Goal: Ask a question

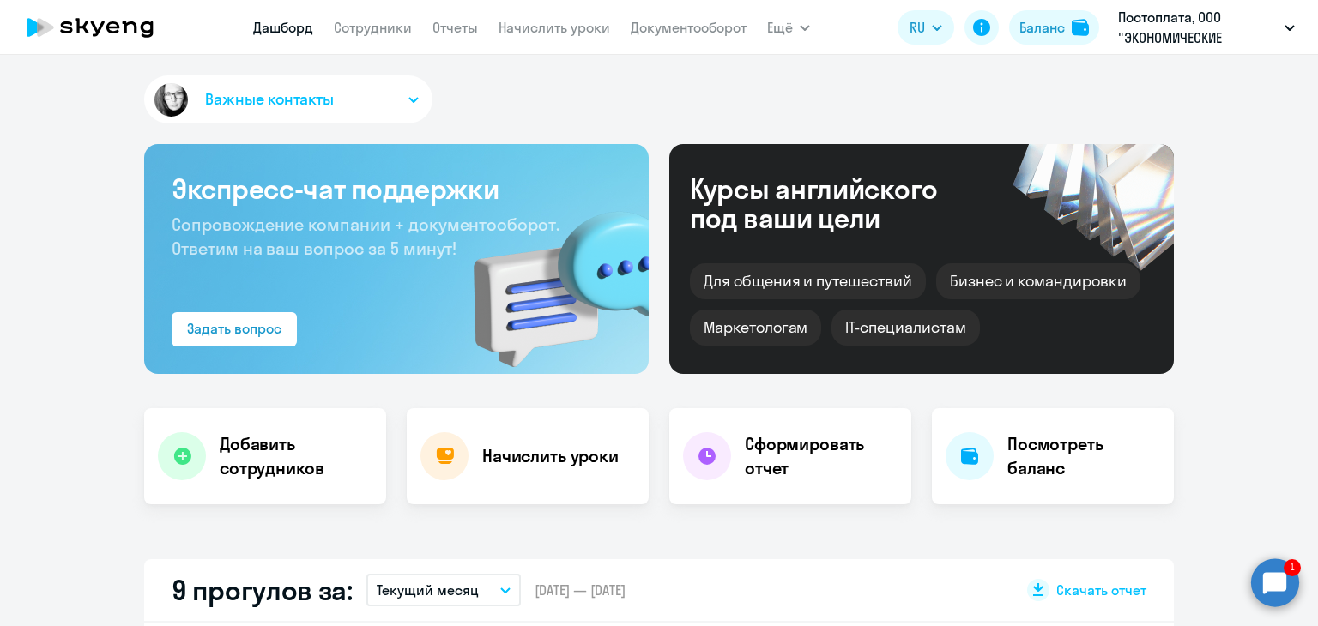
select select "30"
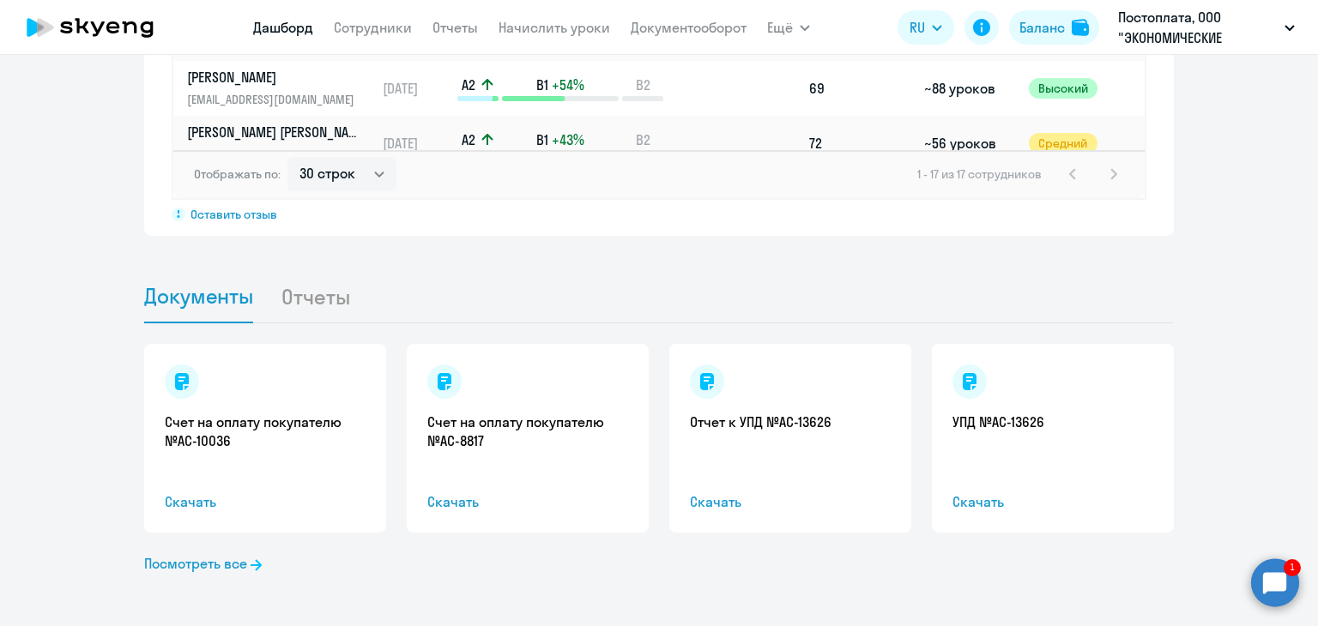
click at [1279, 583] on circle at bounding box center [1275, 583] width 48 height 48
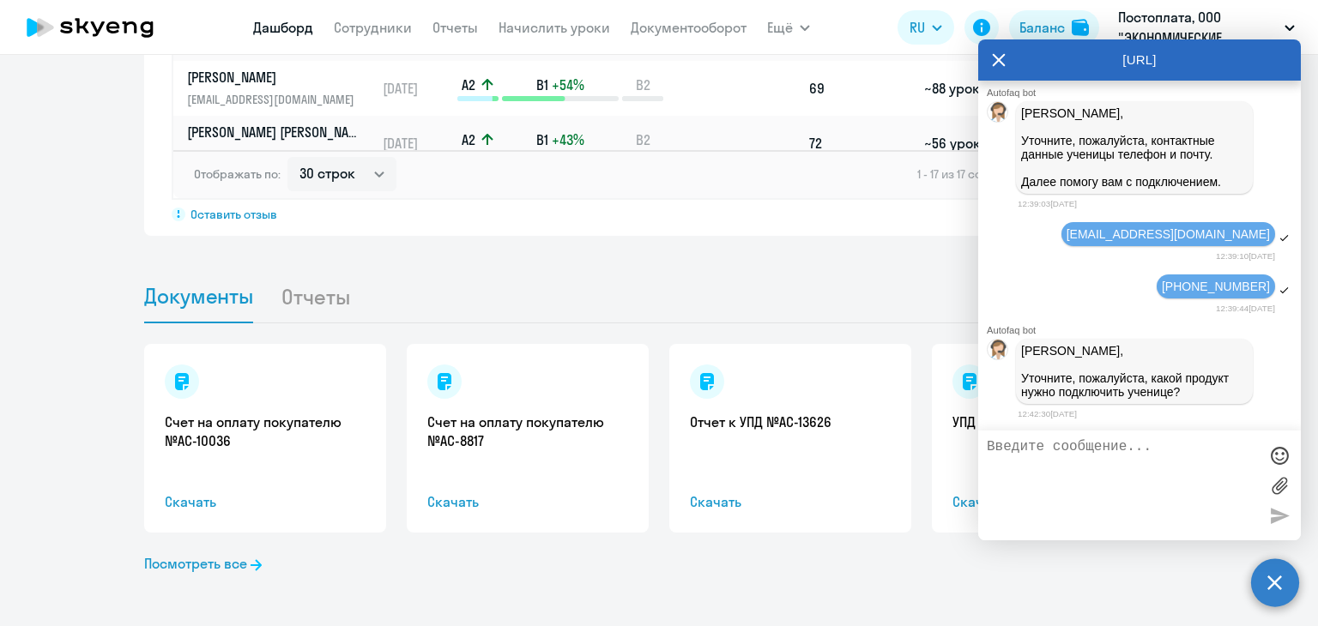
scroll to position [5055, 0]
click at [1103, 456] on textarea at bounding box center [1122, 485] width 271 height 93
type textarea "f"
type textarea "а подскажите пожалуйста в чем разница general и премиум?"
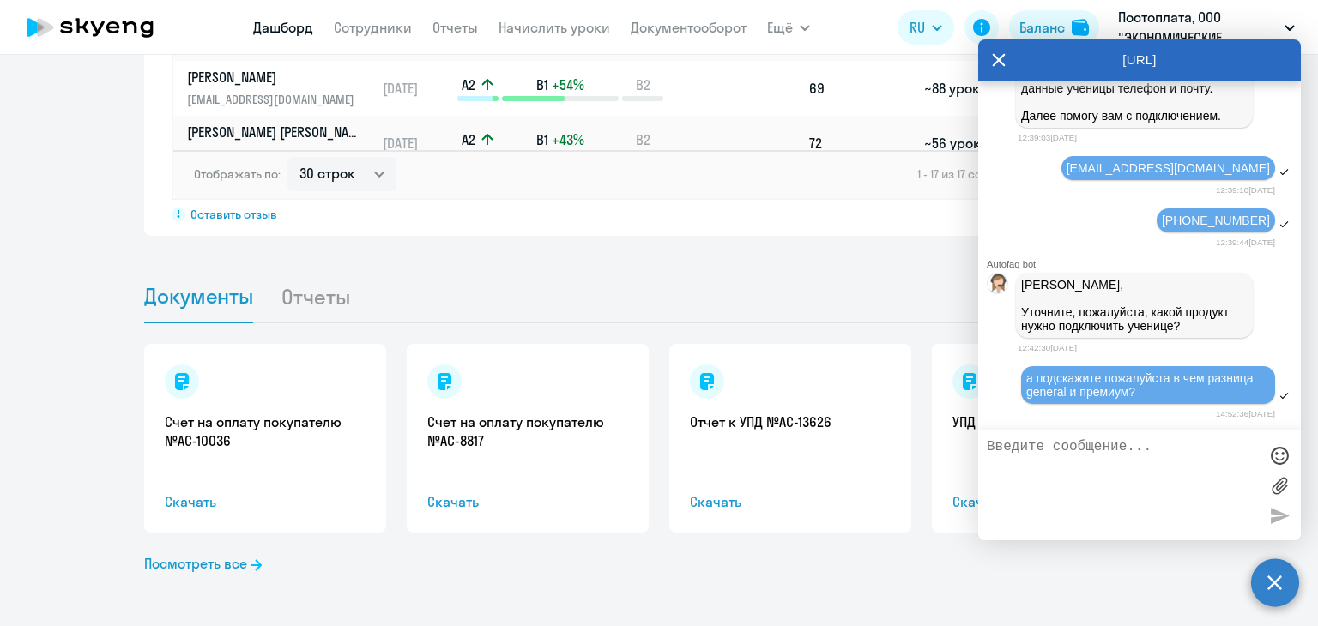
scroll to position [5122, 0]
type textarea "либо тот, либо тот"
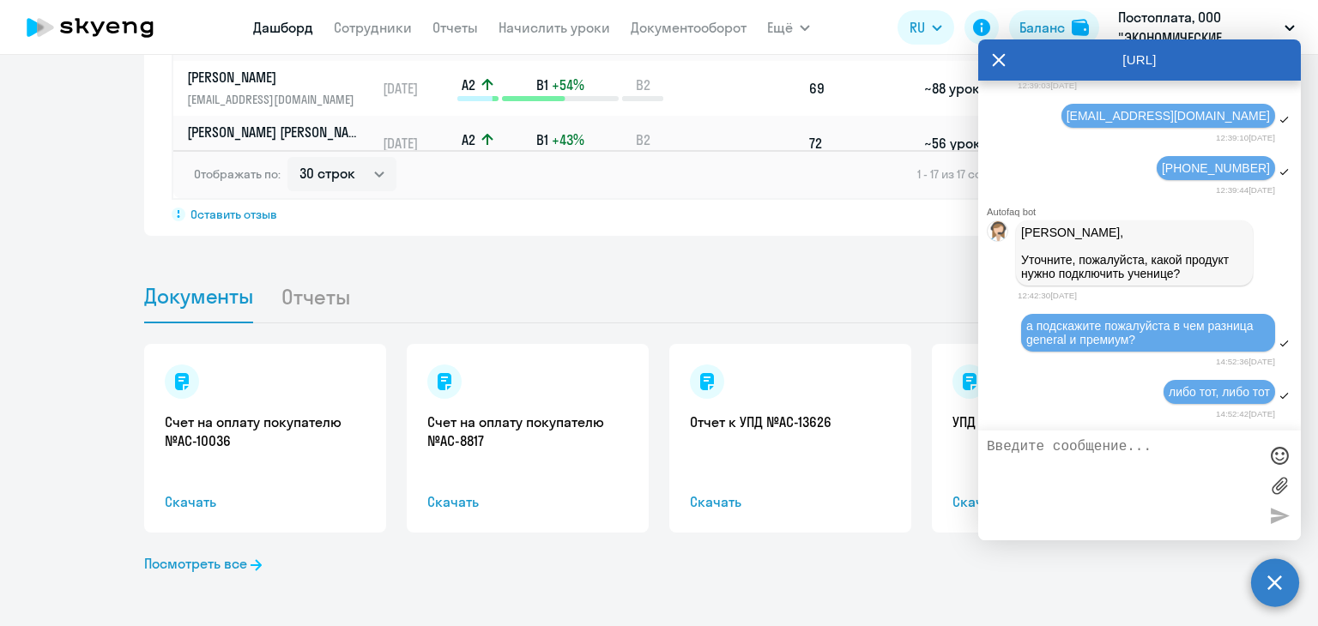
click at [1108, 455] on textarea at bounding box center [1122, 485] width 271 height 93
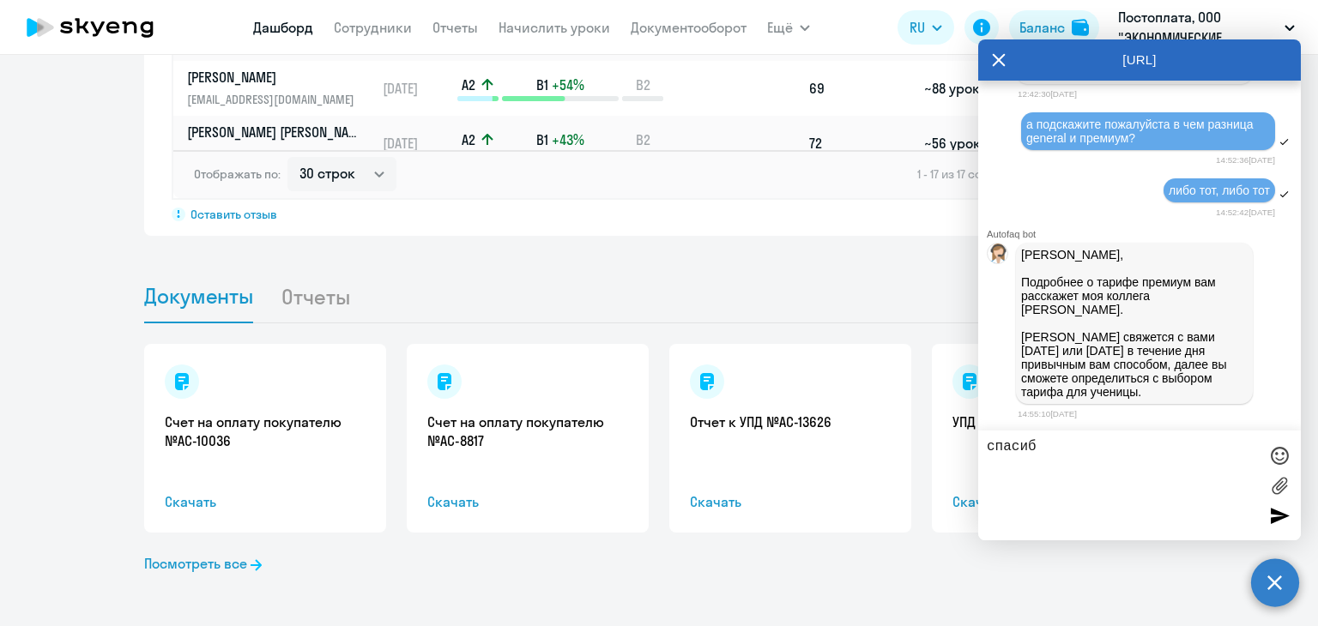
type textarea "спасибо"
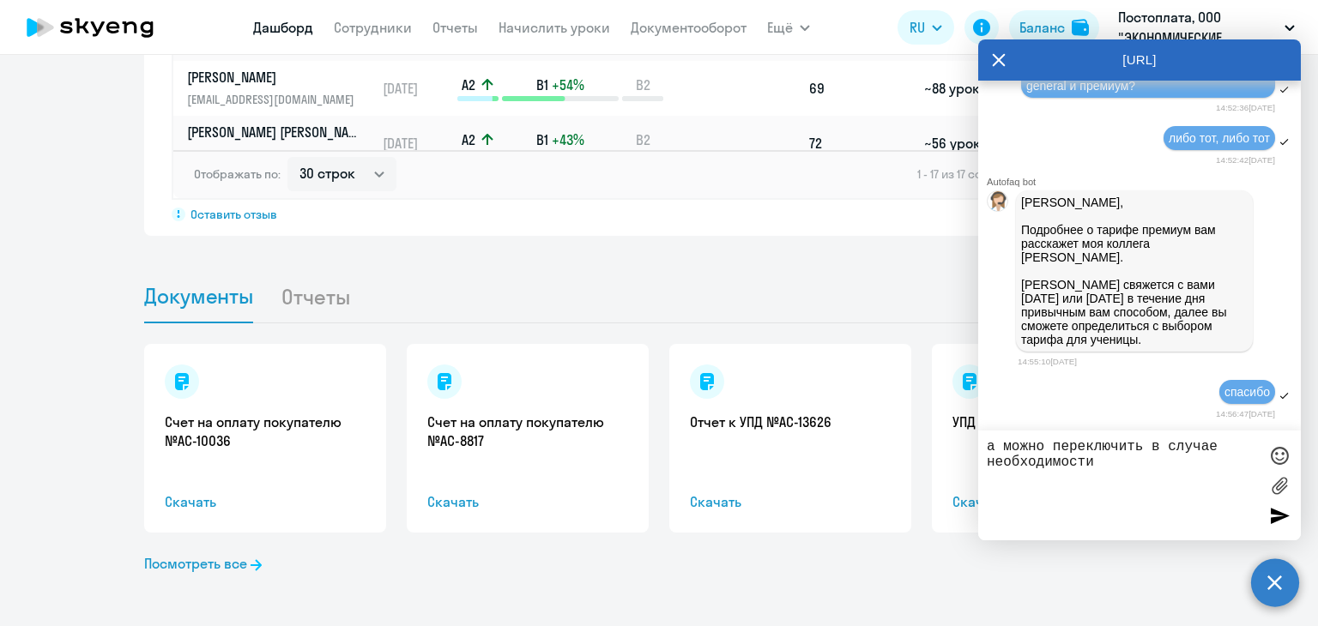
type textarea "а можно переключить в случае необходимости?"
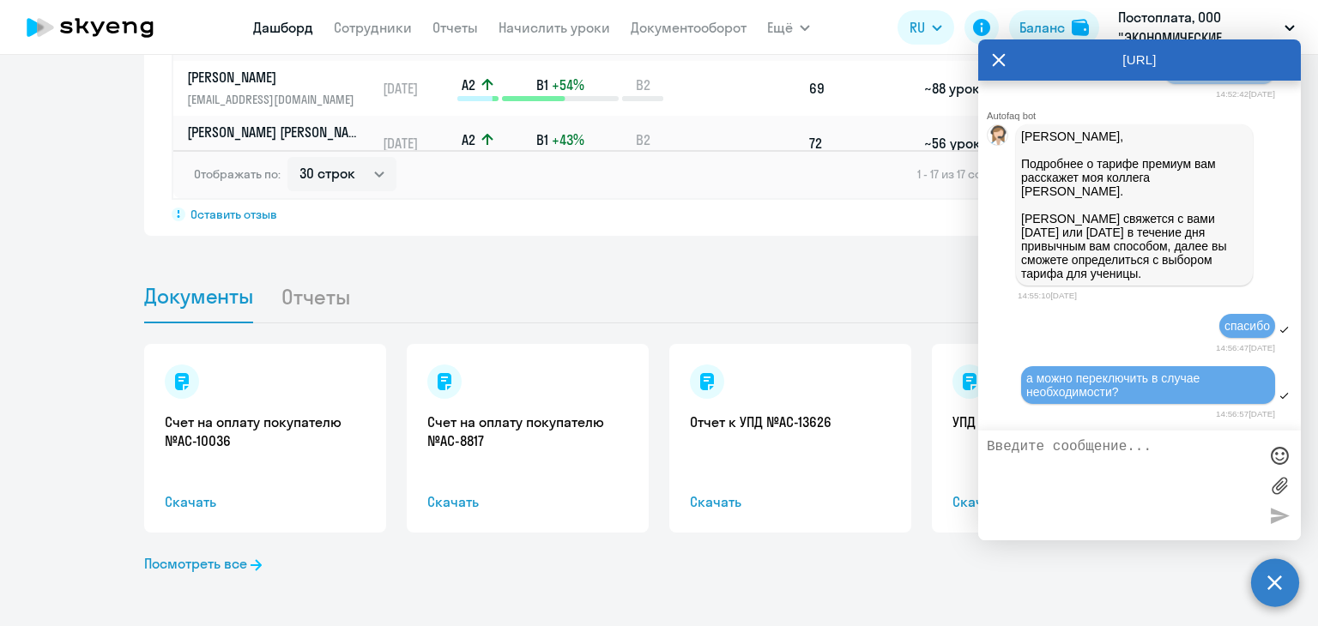
scroll to position [5506, 0]
click at [995, 47] on icon at bounding box center [999, 59] width 14 height 41
